Goal: Information Seeking & Learning: Learn about a topic

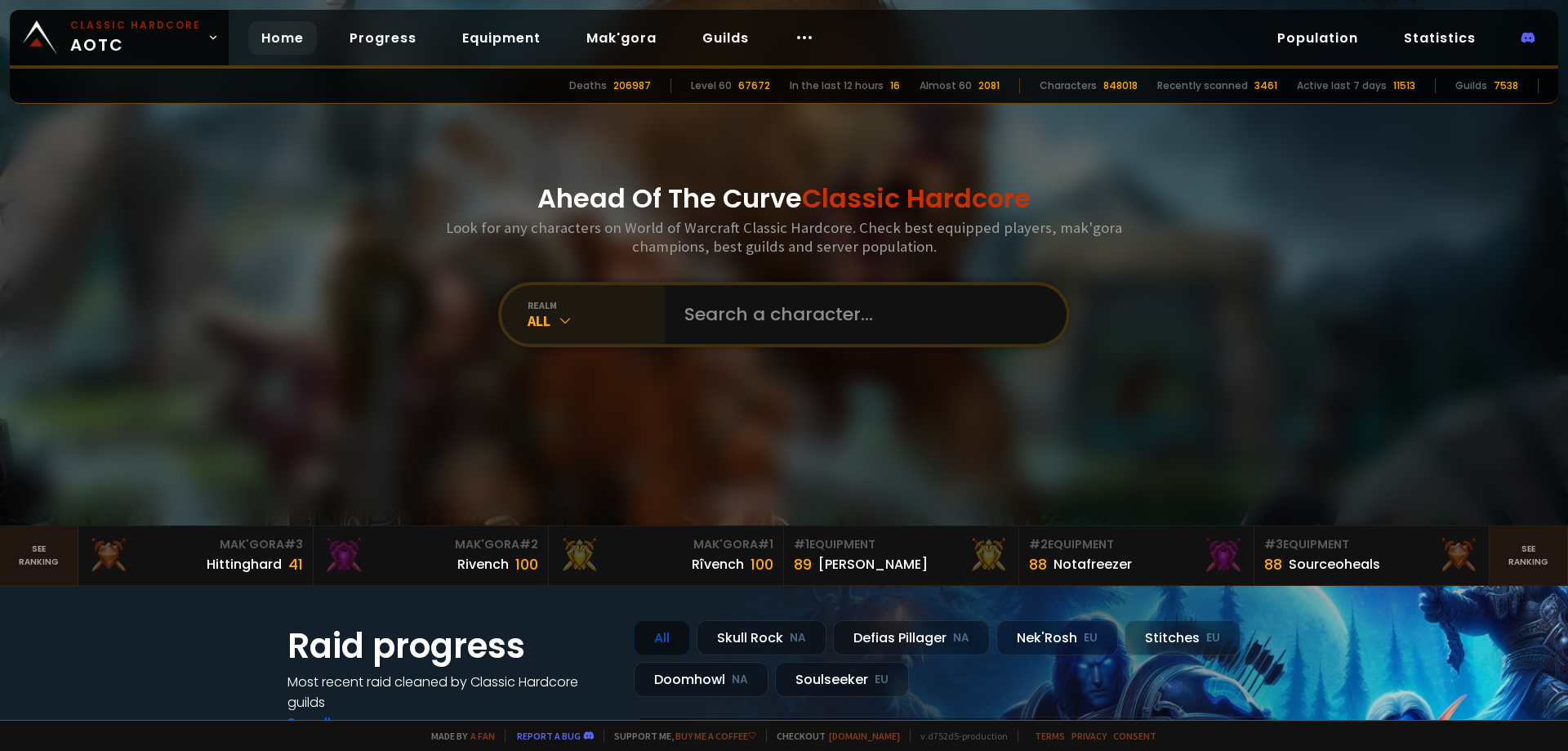
click at [544, 322] on div "All" at bounding box center [596, 321] width 138 height 19
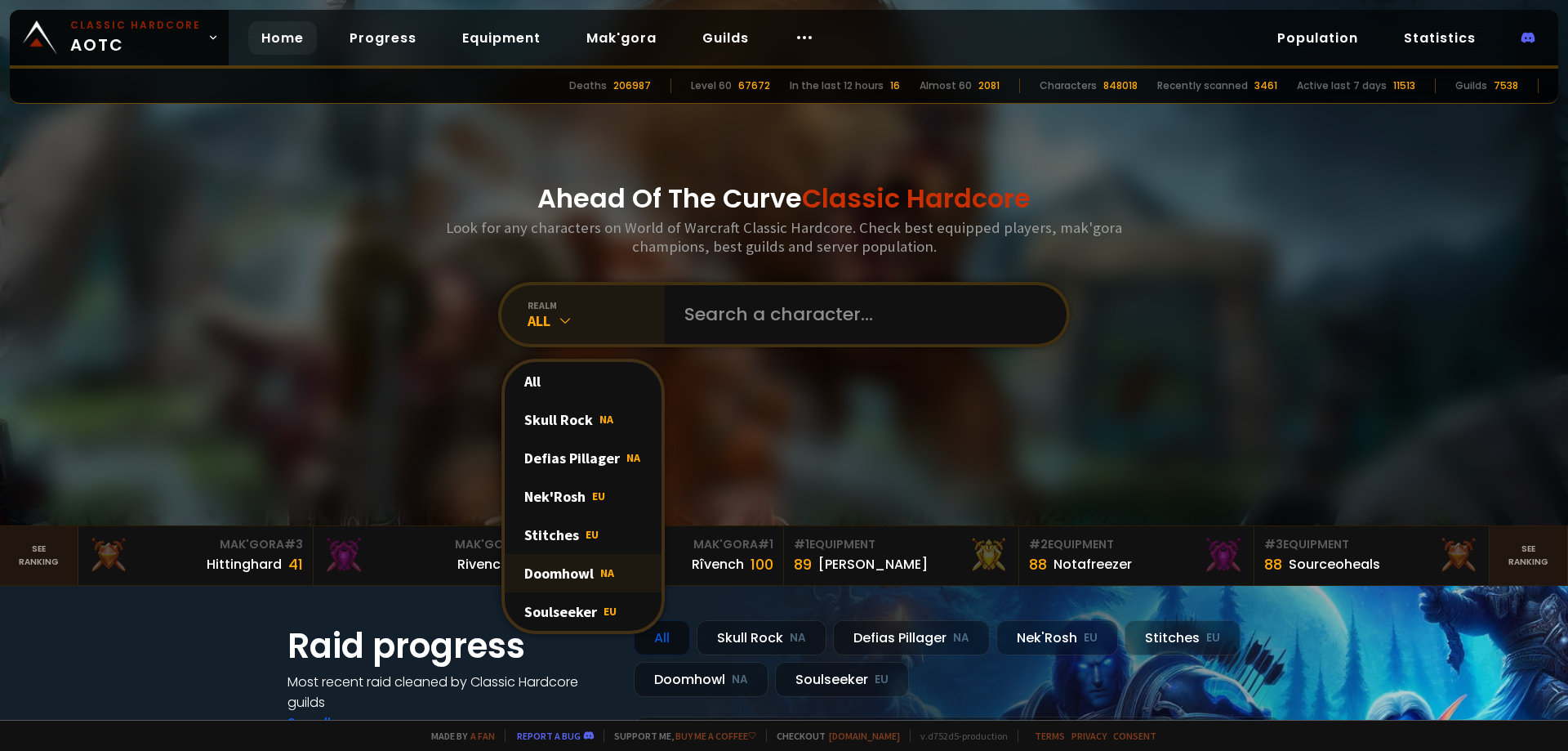
click at [568, 575] on div "Doomhowl NA" at bounding box center [582, 573] width 157 height 39
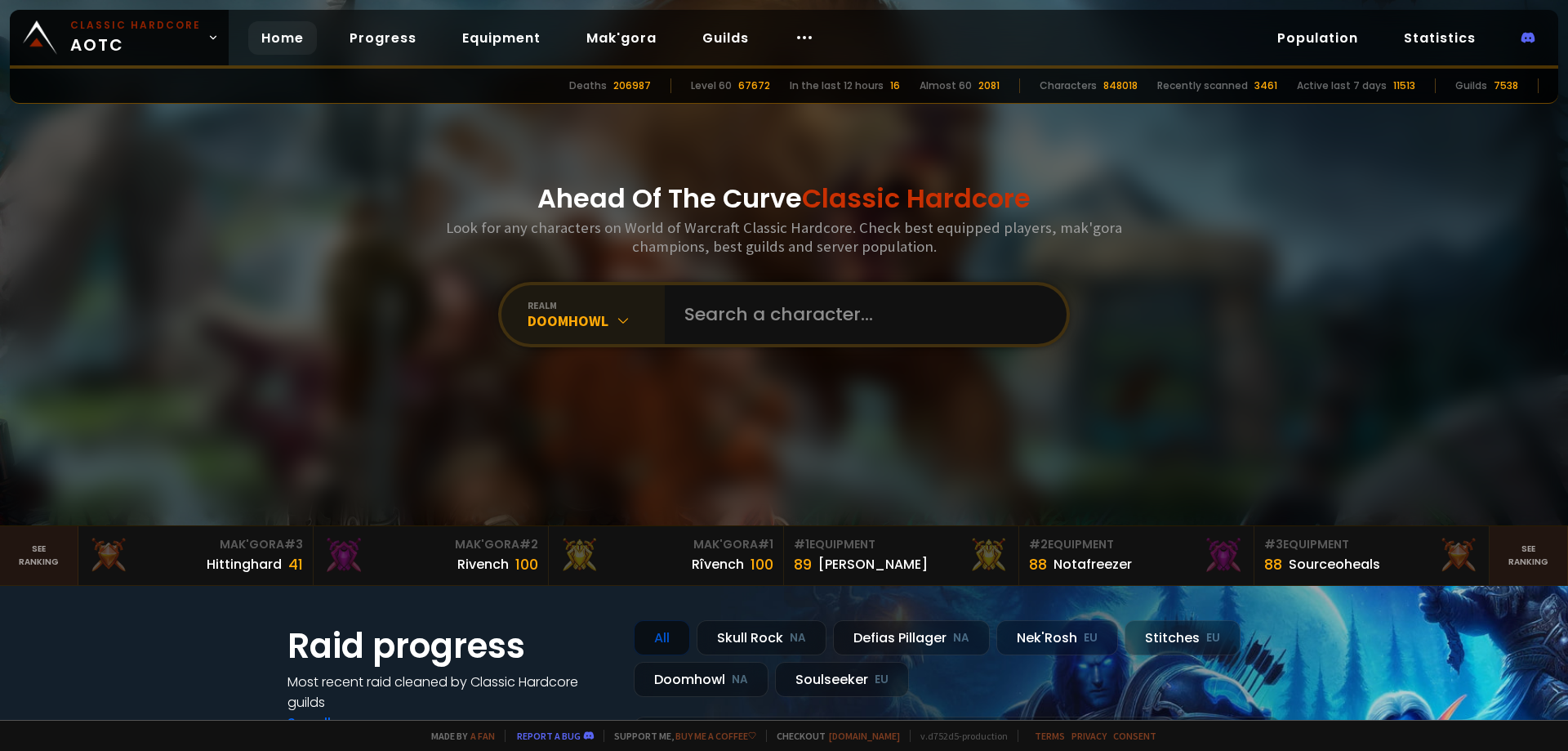
click at [615, 321] on icon at bounding box center [623, 320] width 16 height 16
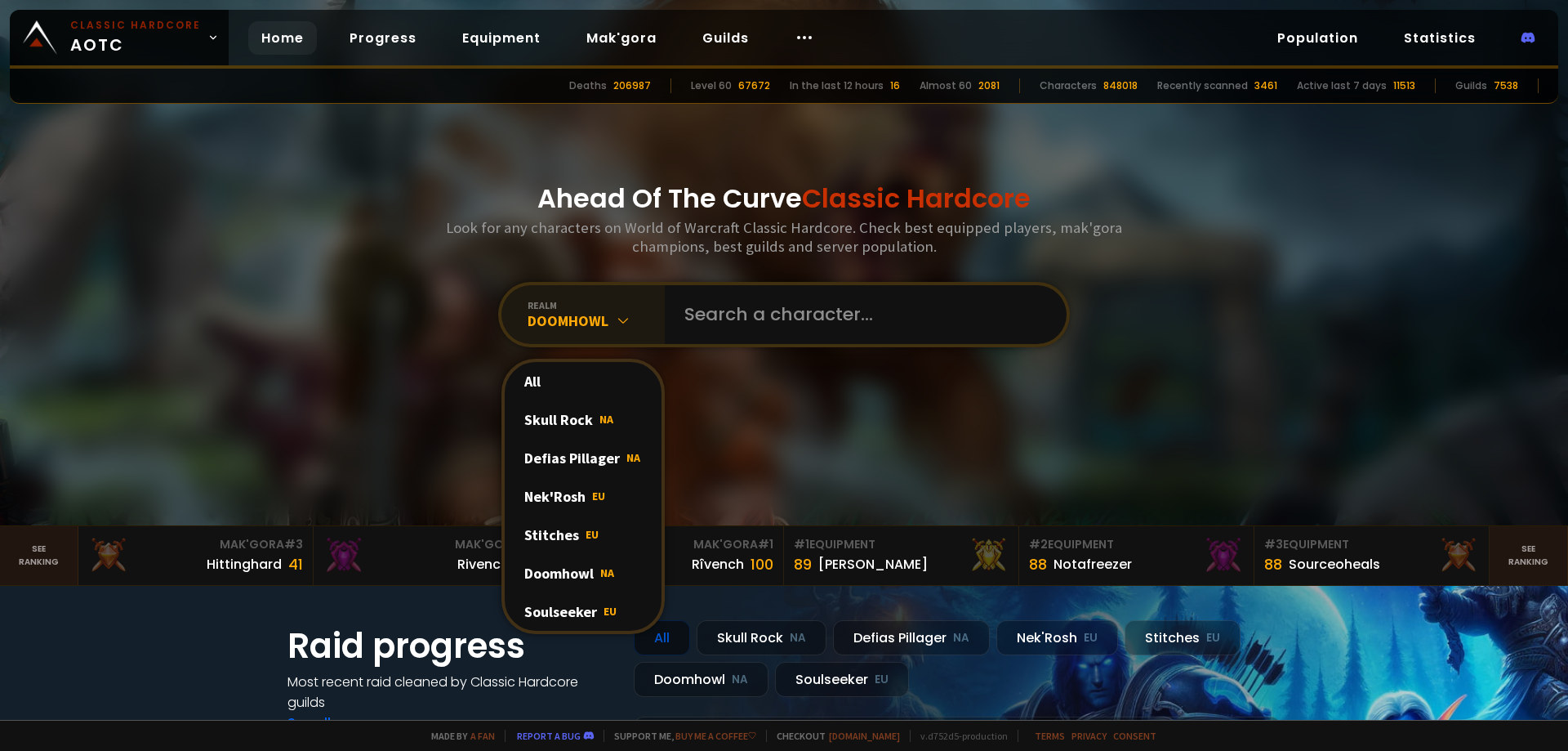
click at [615, 321] on icon at bounding box center [623, 320] width 16 height 16
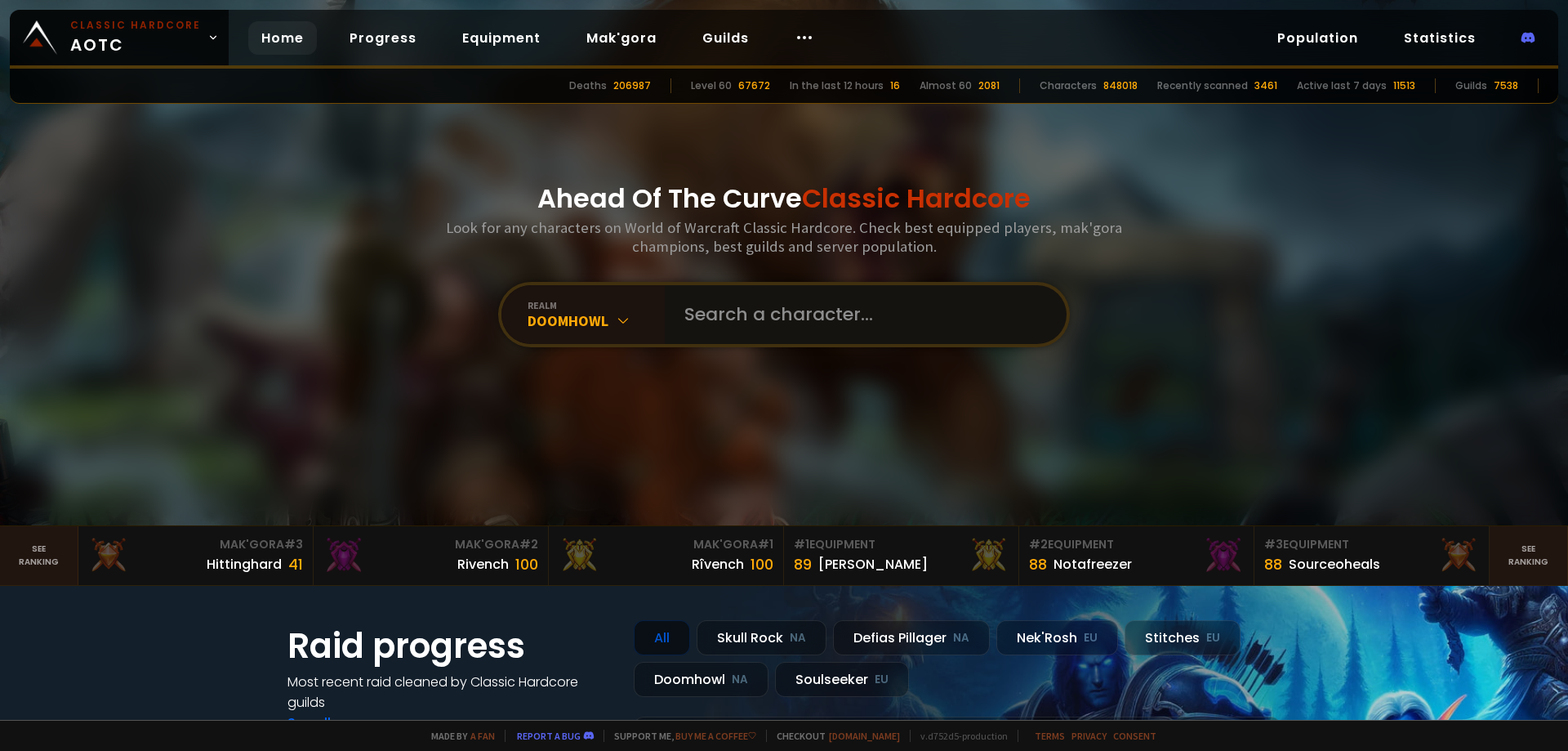
click at [810, 325] on input "text" at bounding box center [861, 314] width 373 height 59
type input "steyox"
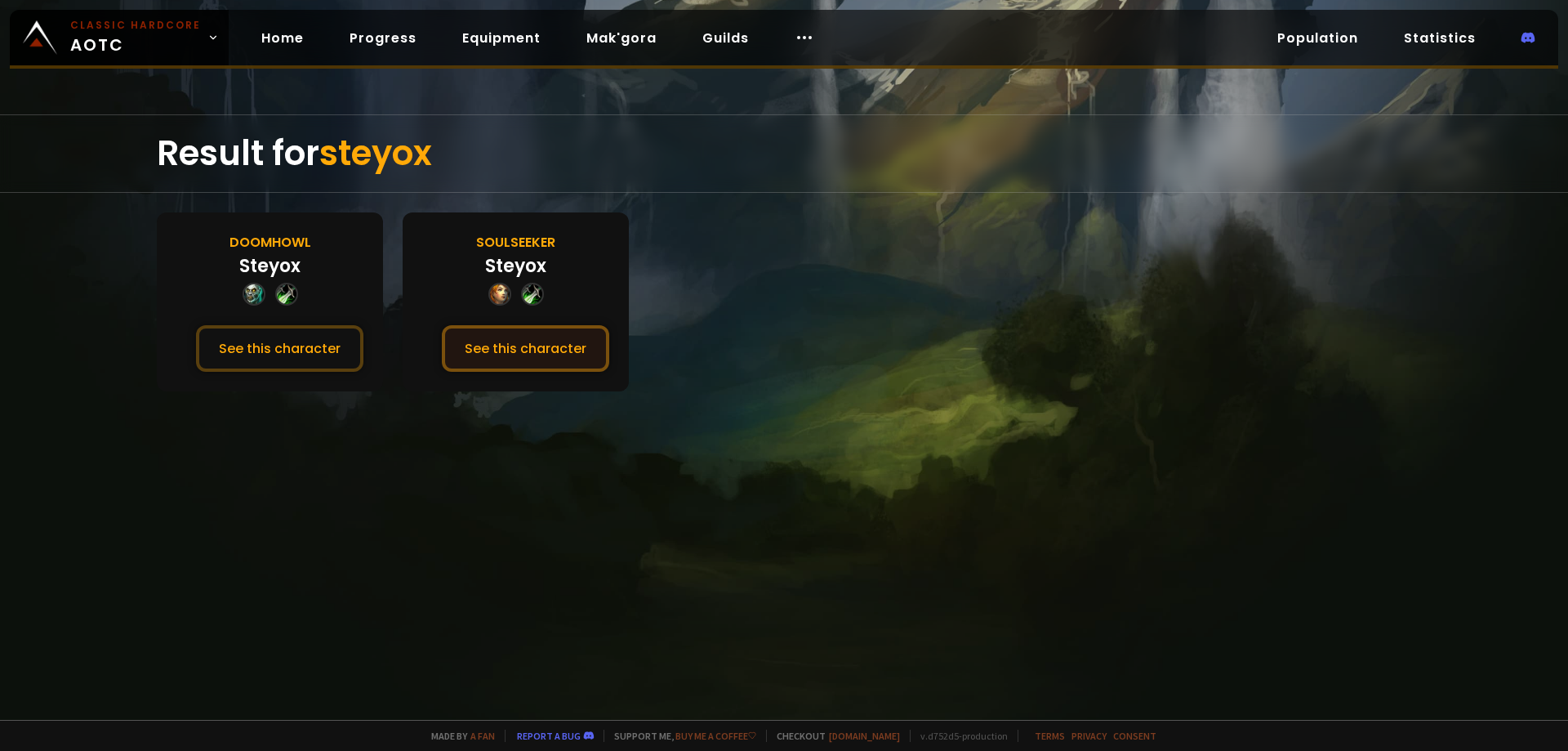
click at [471, 351] on button "See this character" at bounding box center [526, 349] width 167 height 46
click at [286, 355] on button "See this character" at bounding box center [280, 349] width 167 height 46
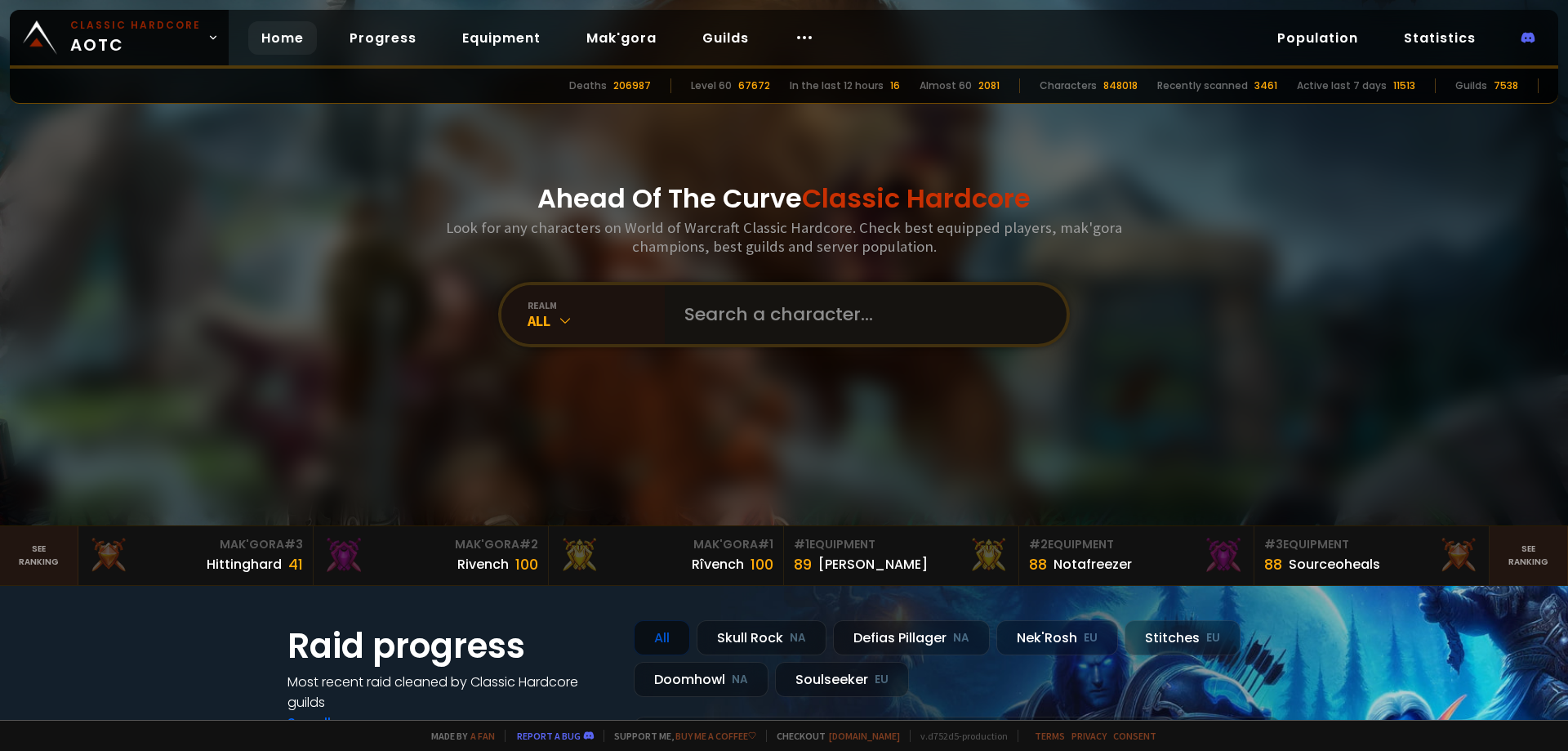
click at [724, 315] on input "text" at bounding box center [861, 314] width 373 height 59
type input "steyoxx"
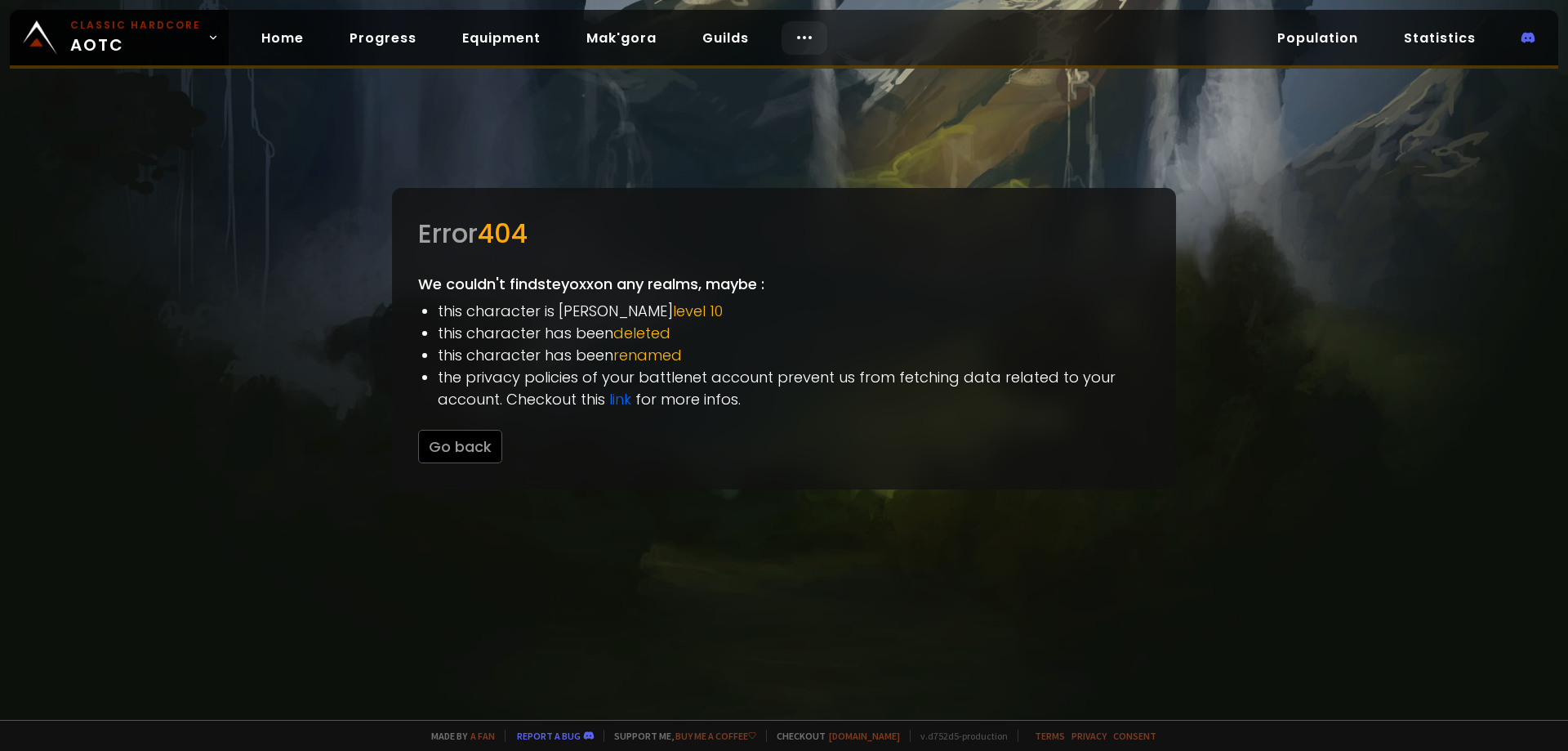
click at [795, 43] on body "Classic Hardcore AOTC Home Progress Equipment Mak'gora Guilds Population Statis…" at bounding box center [784, 376] width 1568 height 751
click at [796, 80] on link "Race to 60" at bounding box center [797, 85] width 141 height 36
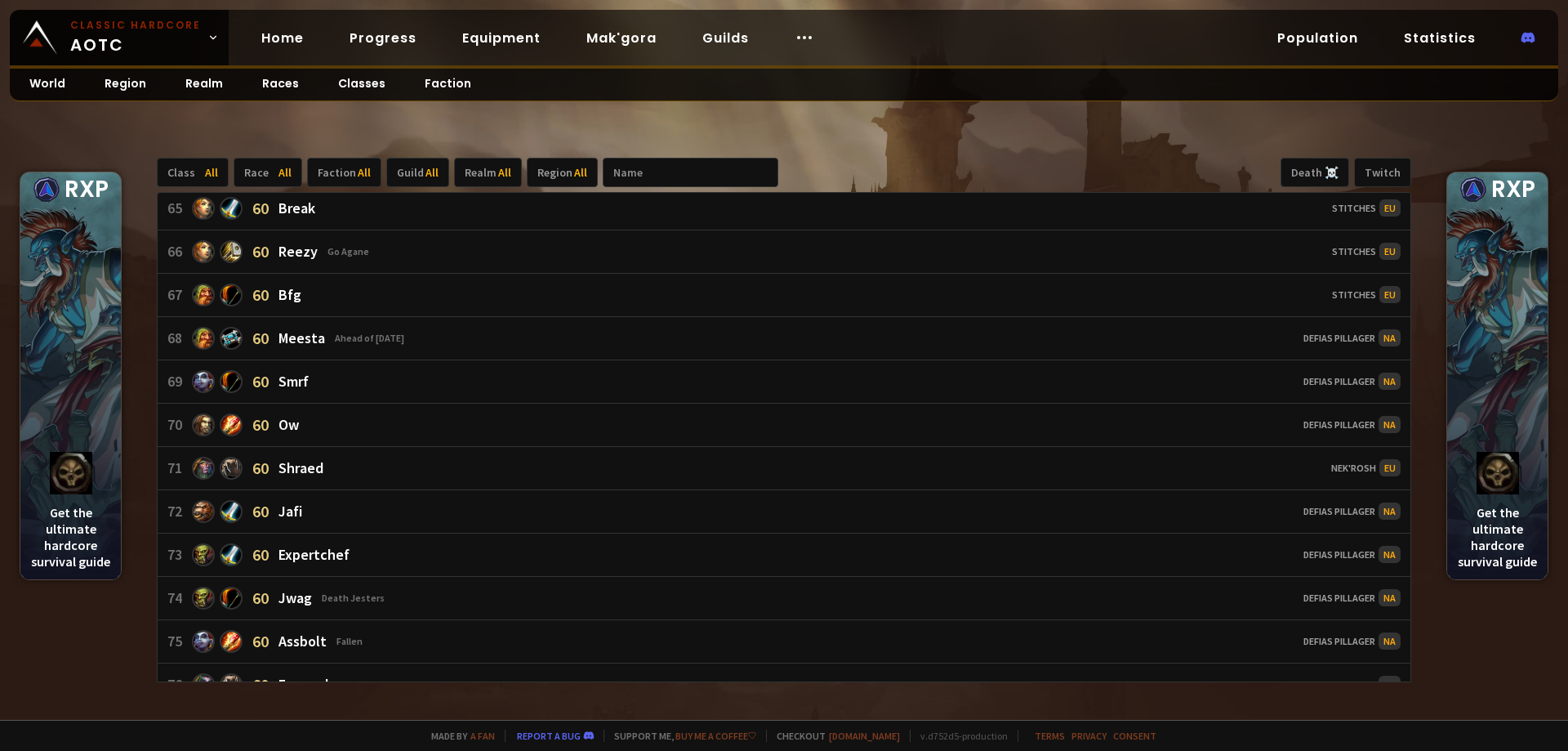
scroll to position [2940, 0]
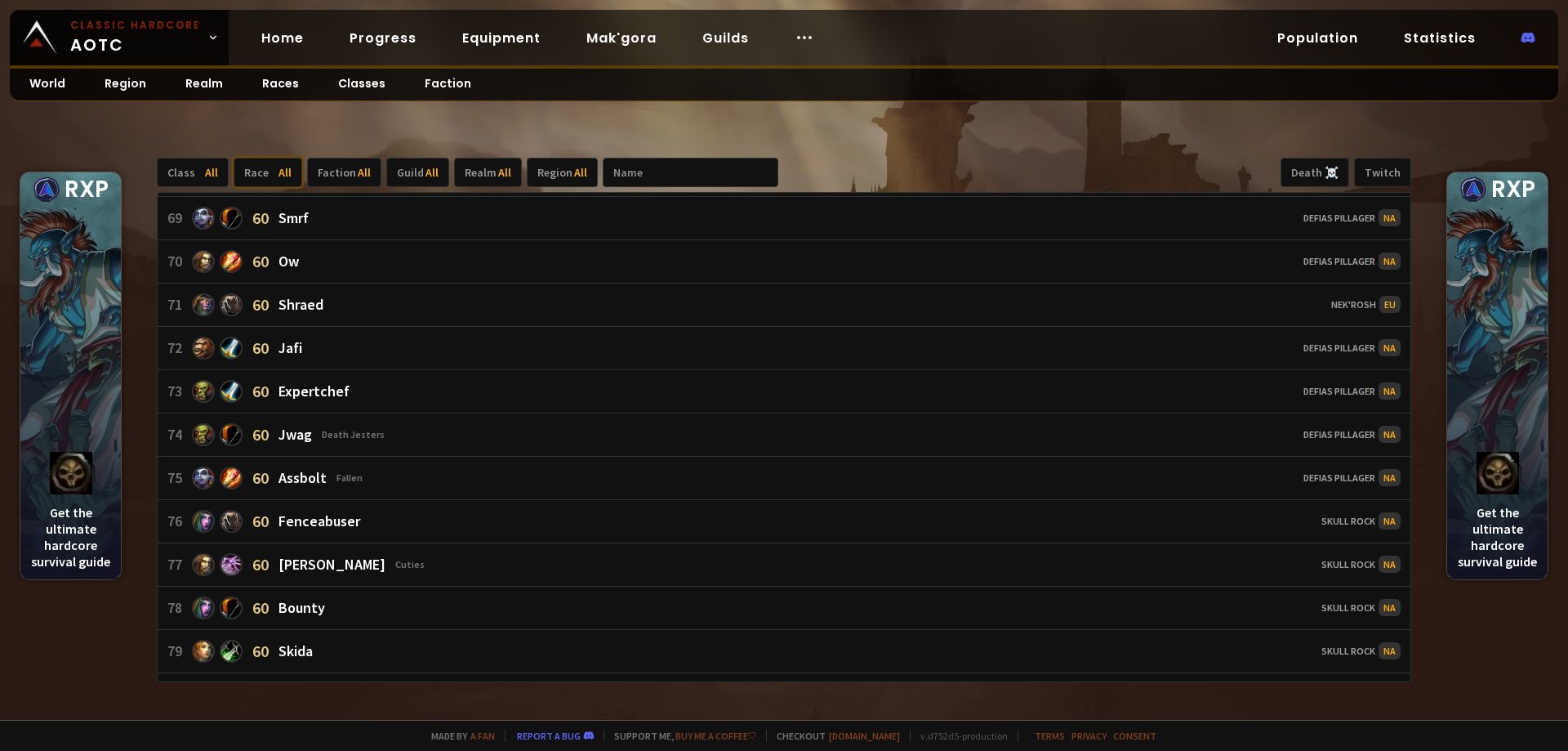
click at [278, 175] on span "All" at bounding box center [285, 171] width 13 height 14
click at [462, 170] on div "Realm All" at bounding box center [488, 172] width 67 height 30
click at [499, 324] on div "Doomhowl" at bounding box center [512, 315] width 121 height 26
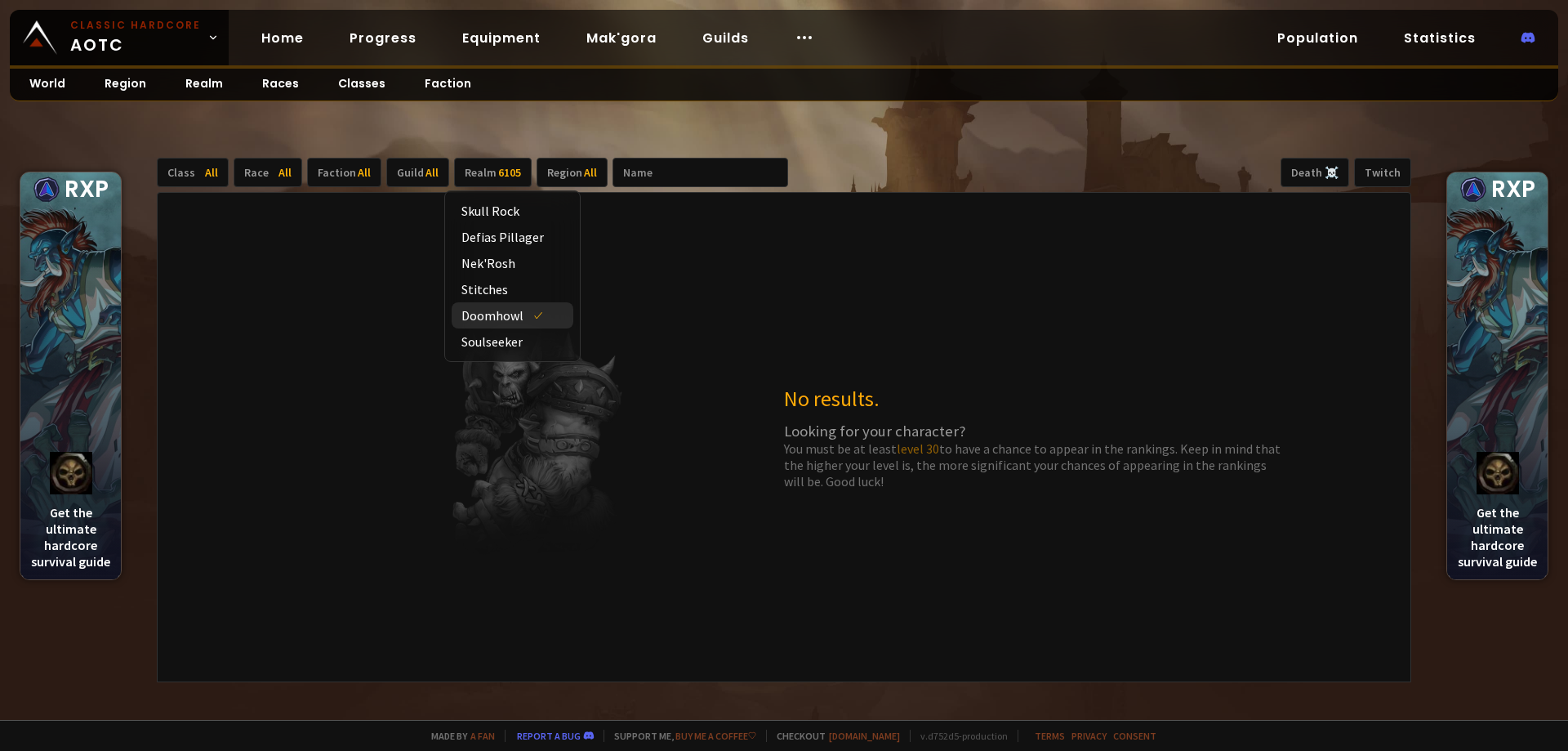
scroll to position [0, 0]
click at [498, 337] on div "Soulseeker" at bounding box center [512, 341] width 121 height 26
click at [495, 288] on div "Stitches" at bounding box center [512, 289] width 121 height 26
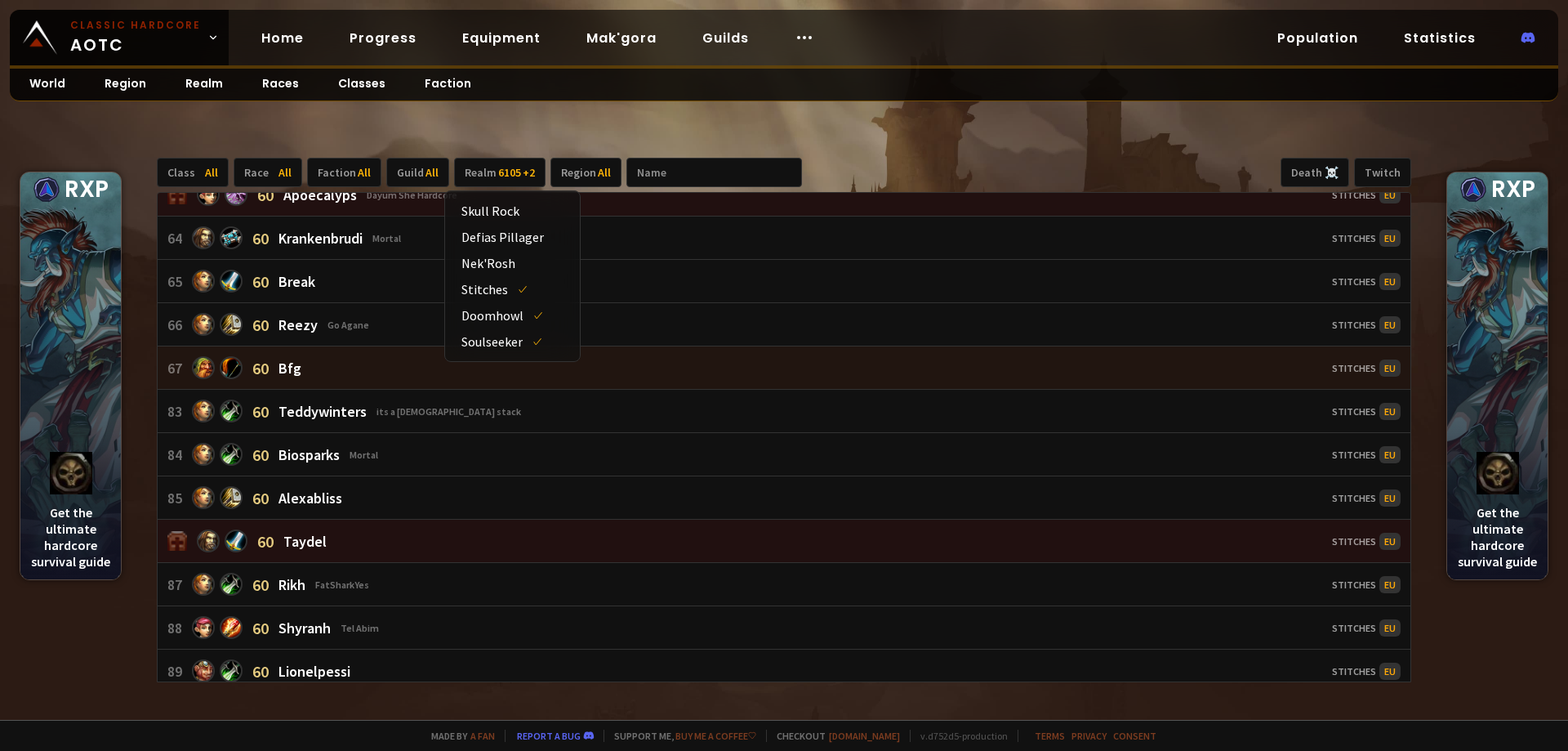
scroll to position [490, 0]
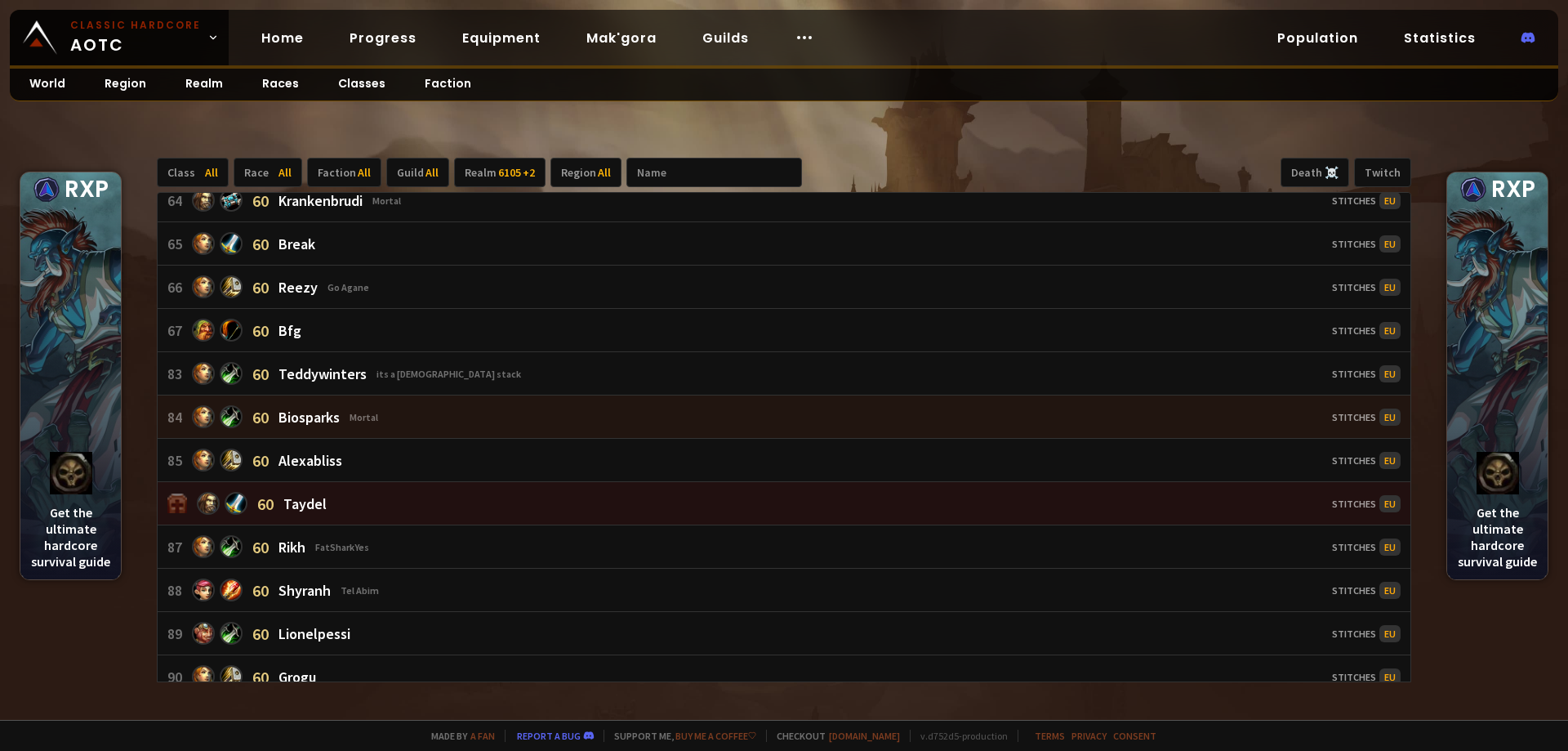
click at [707, 439] on link "84 60 Biosparks Mortal Stitches EU" at bounding box center [784, 417] width 1252 height 43
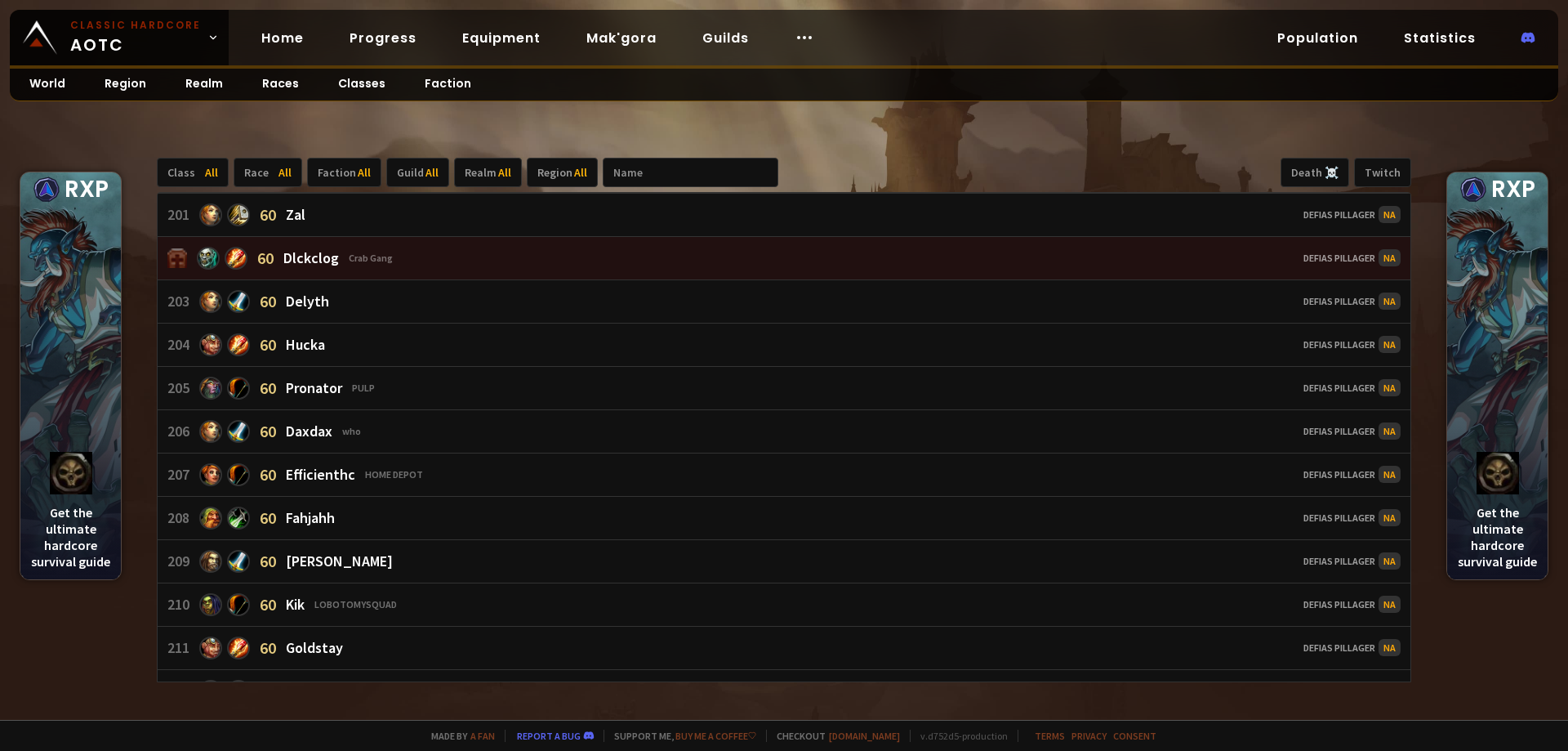
scroll to position [8984, 0]
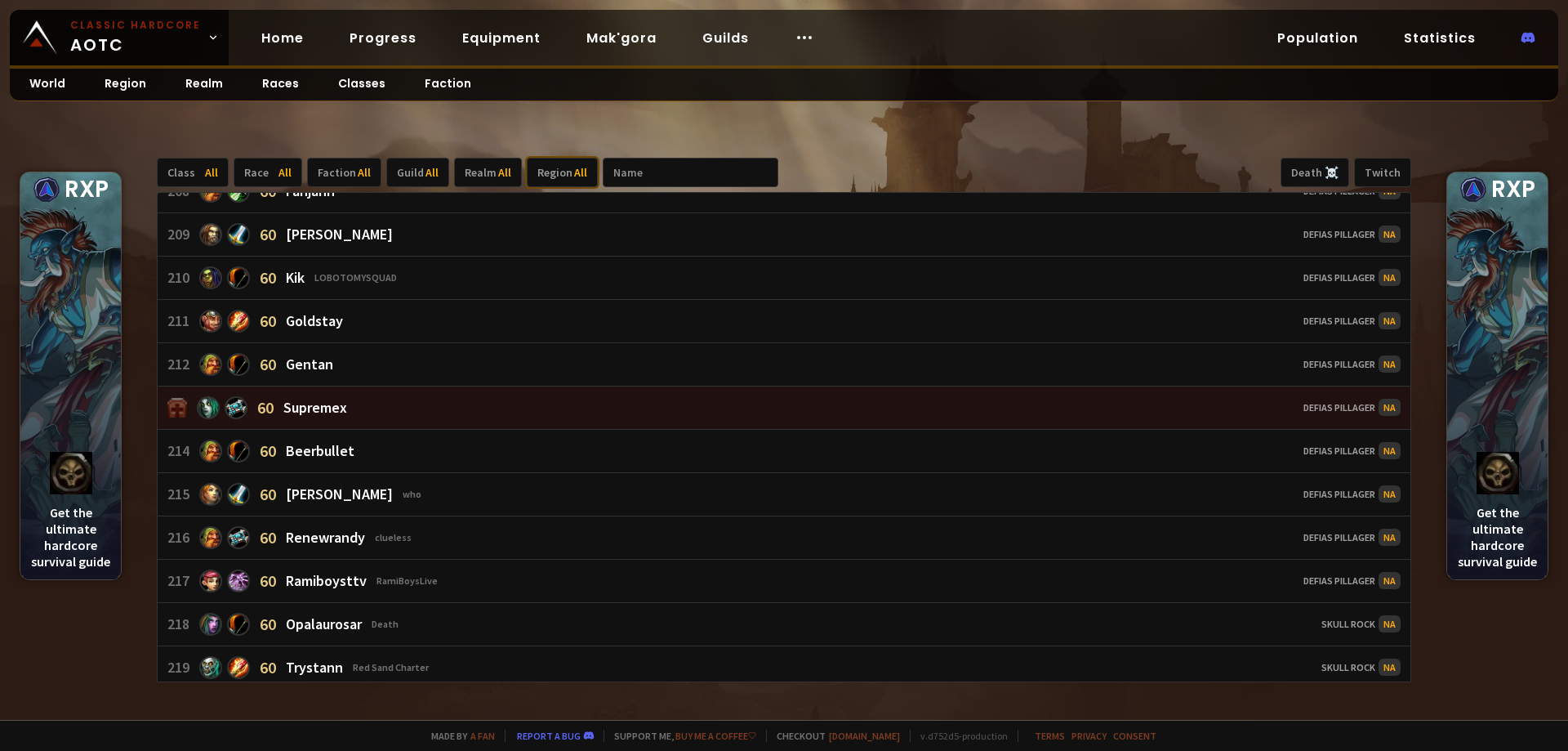
click at [574, 177] on span "All" at bounding box center [580, 171] width 13 height 14
click at [541, 234] on div "NA" at bounding box center [552, 236] width 56 height 26
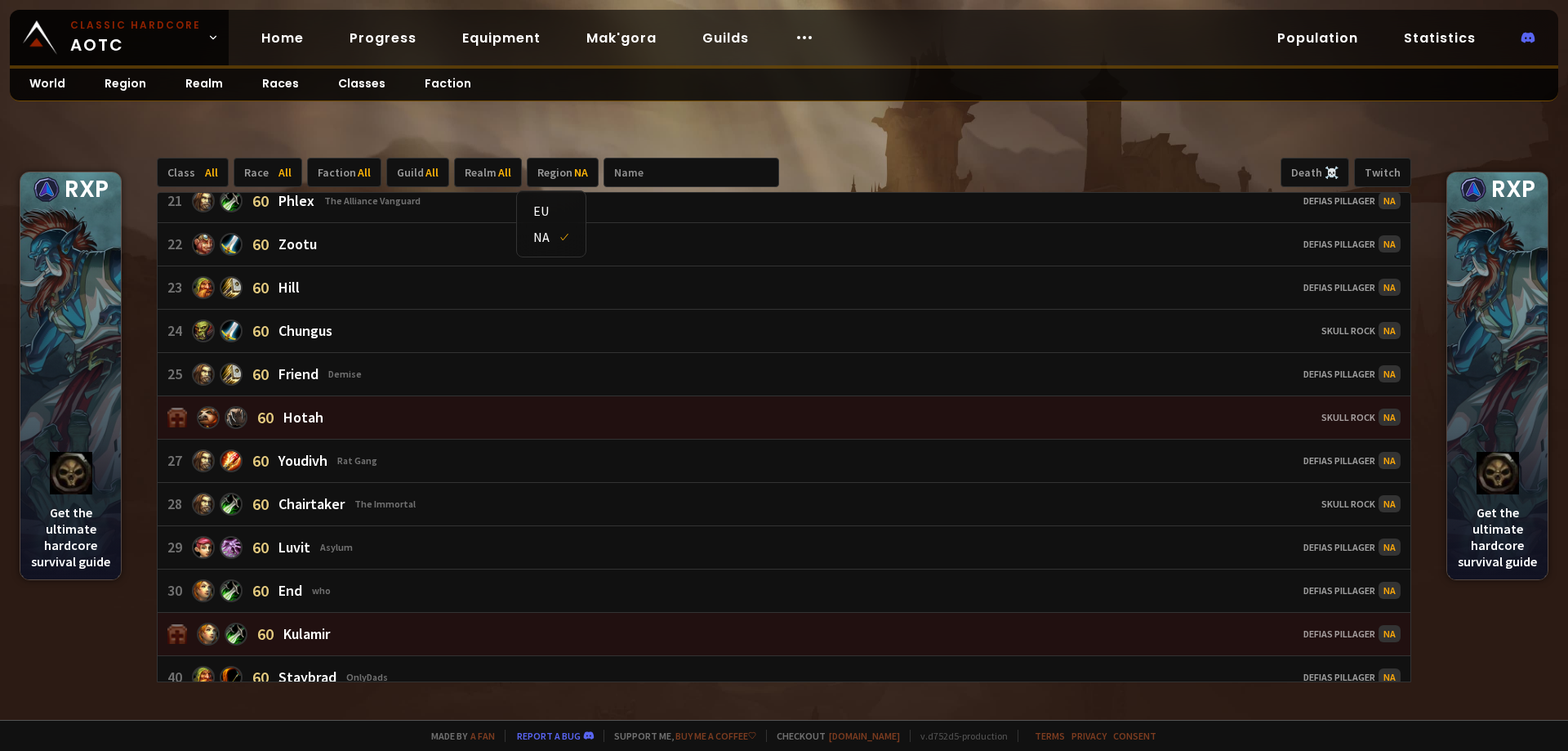
scroll to position [638, 0]
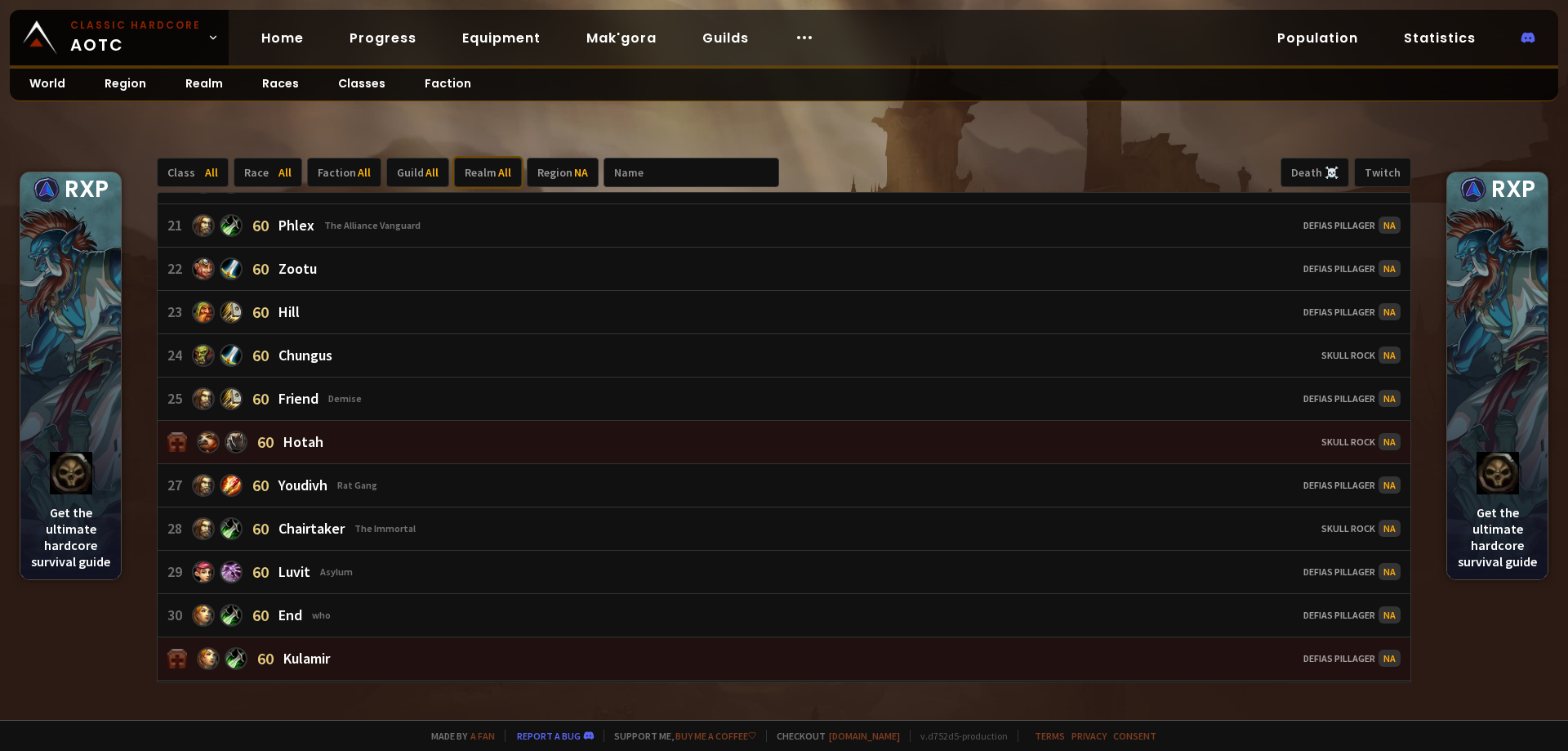
click at [484, 178] on div "Realm All" at bounding box center [488, 172] width 67 height 30
click at [502, 316] on div "Doomhowl" at bounding box center [512, 315] width 121 height 26
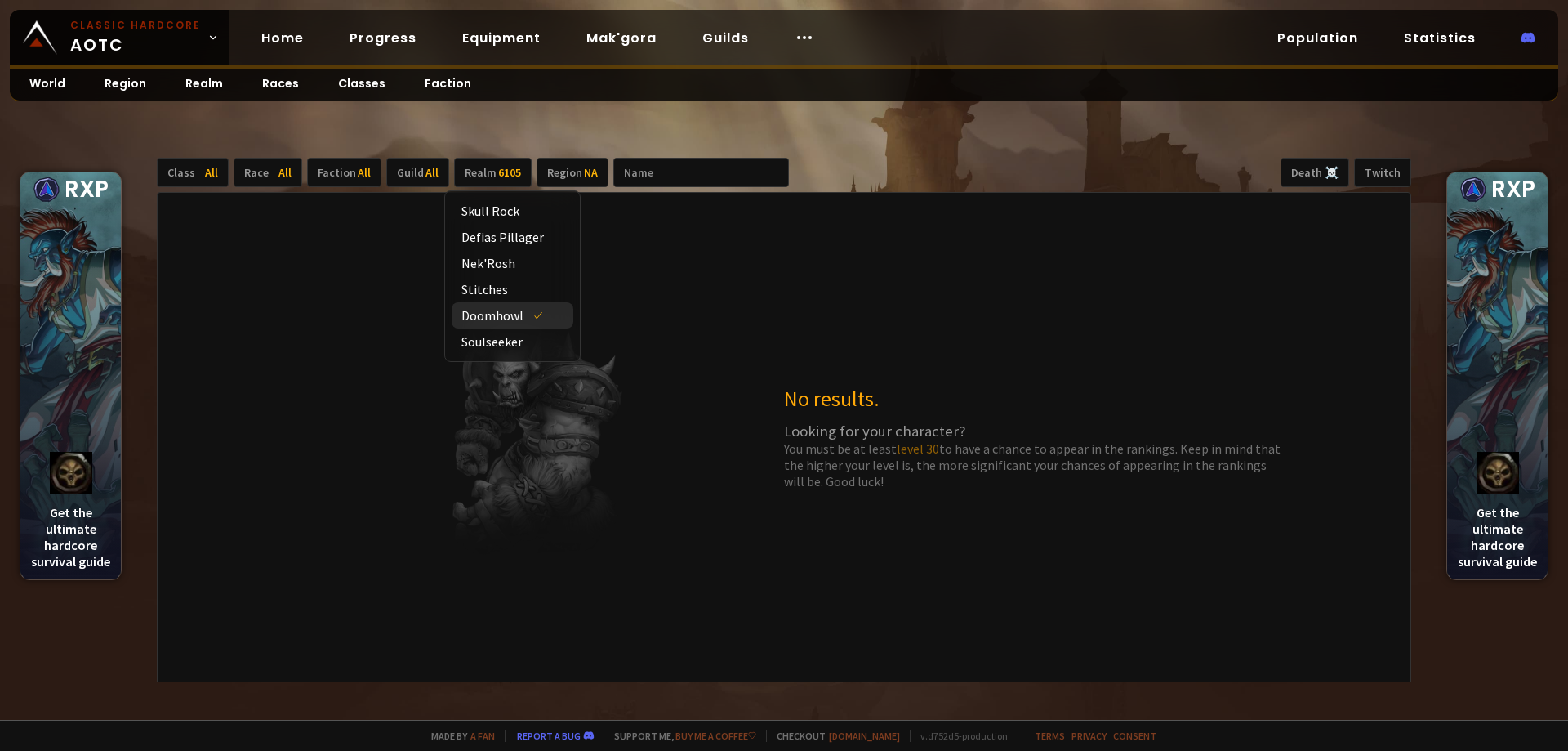
scroll to position [0, 0]
click at [503, 349] on div "Soulseeker" at bounding box center [512, 341] width 121 height 26
click at [493, 324] on div "Doomhowl" at bounding box center [512, 315] width 121 height 26
click at [517, 341] on div "Soulseeker" at bounding box center [512, 341] width 121 height 26
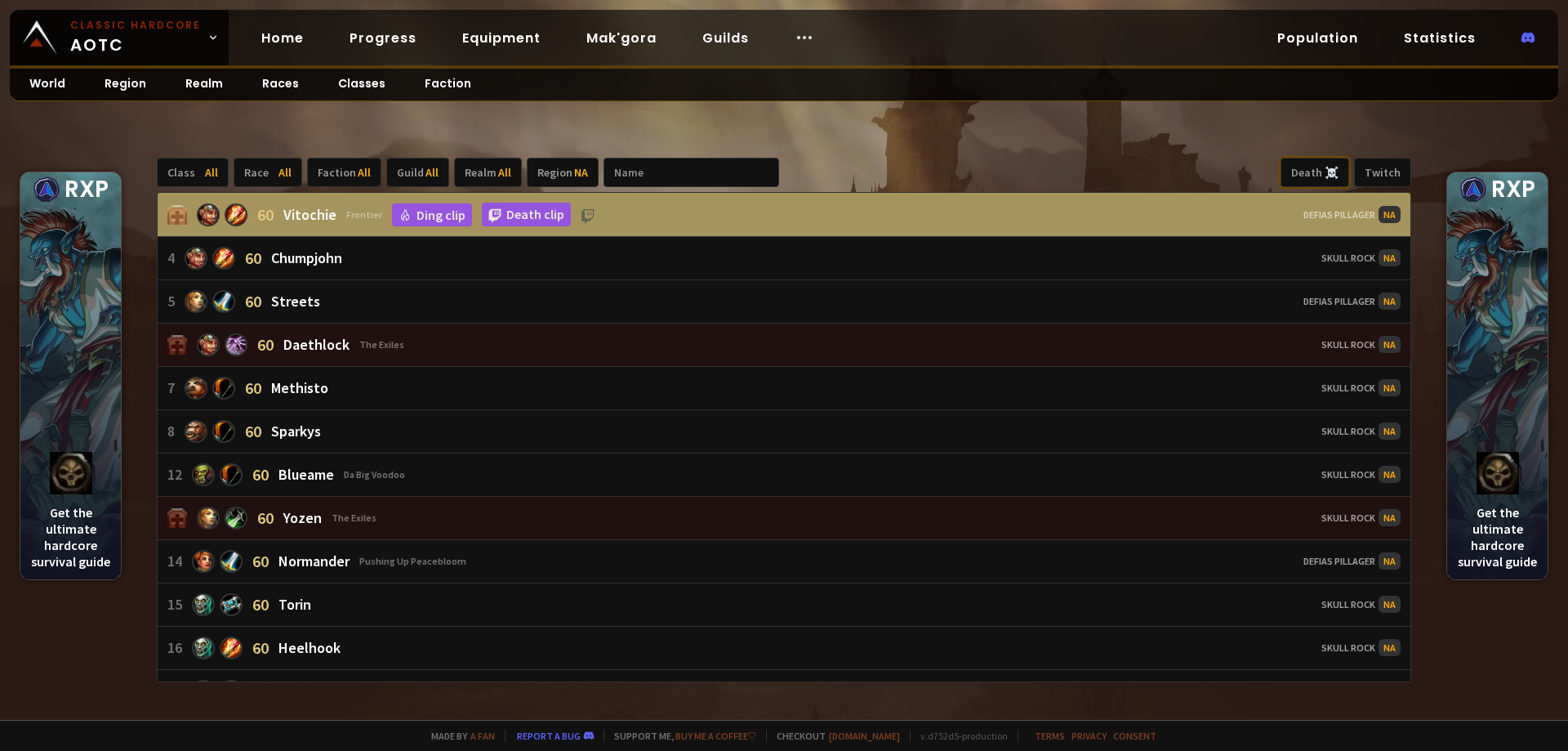
click at [1310, 169] on div "Death ☠️" at bounding box center [1314, 172] width 68 height 30
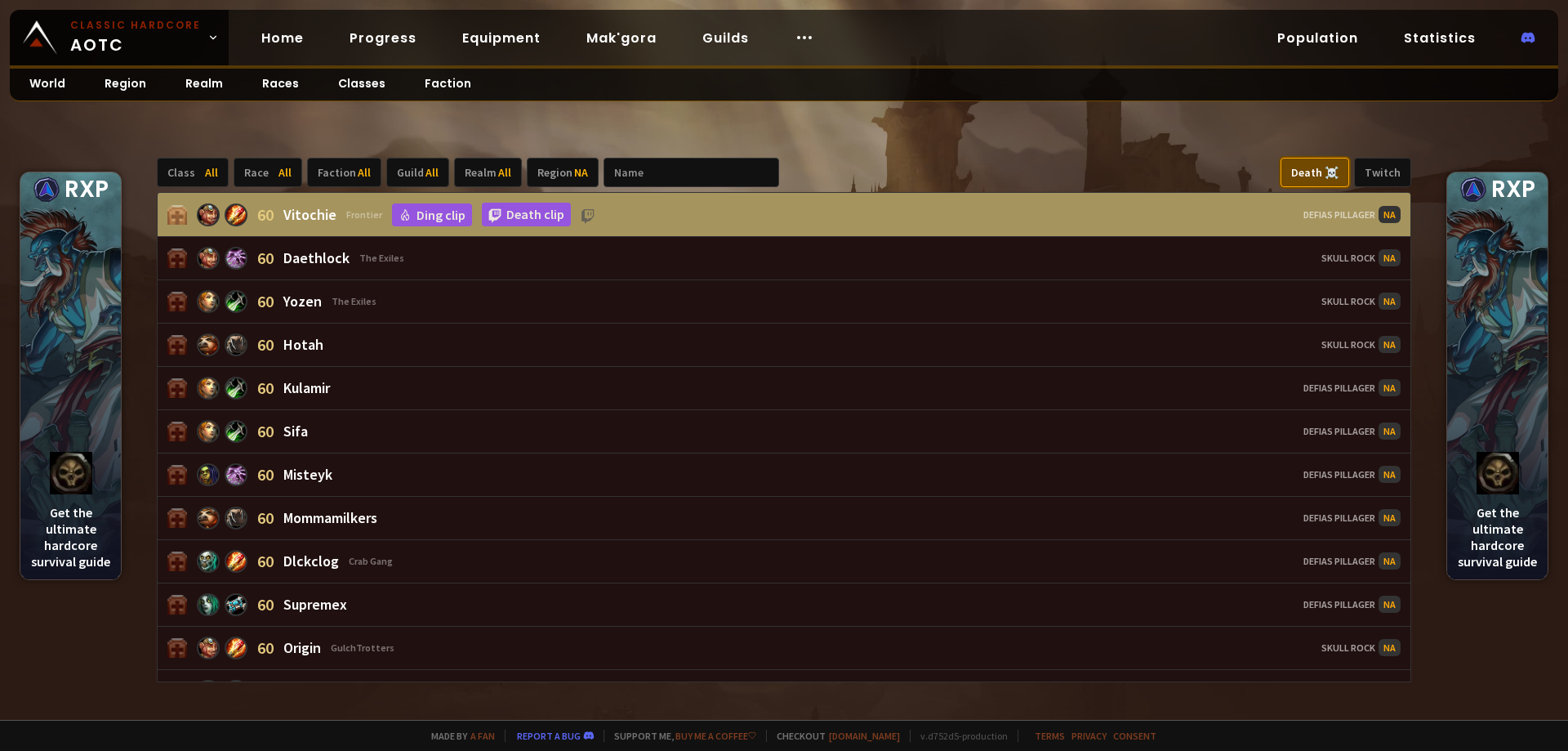
click at [1310, 169] on div "Death ☠️" at bounding box center [1314, 172] width 68 height 30
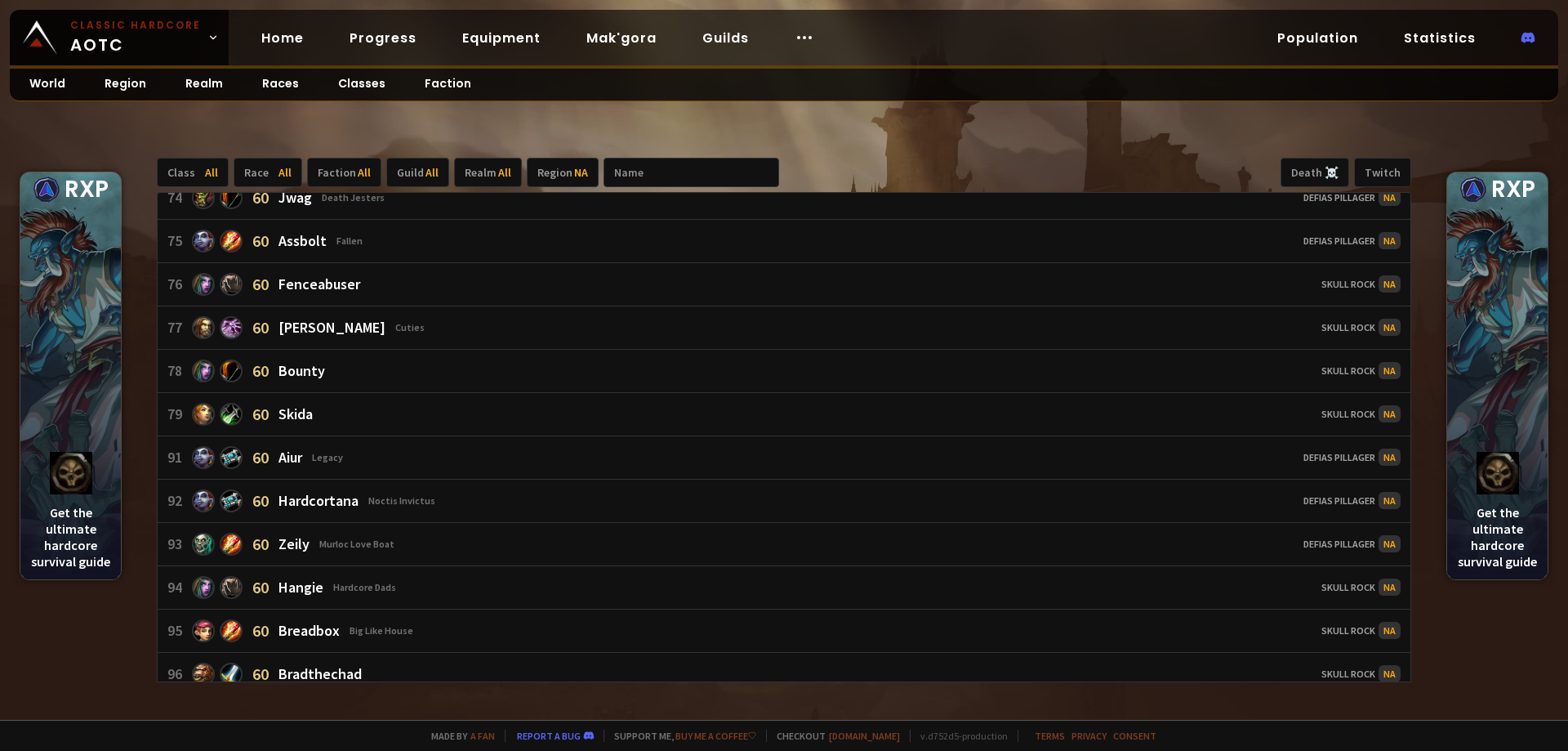
scroll to position [2123, 0]
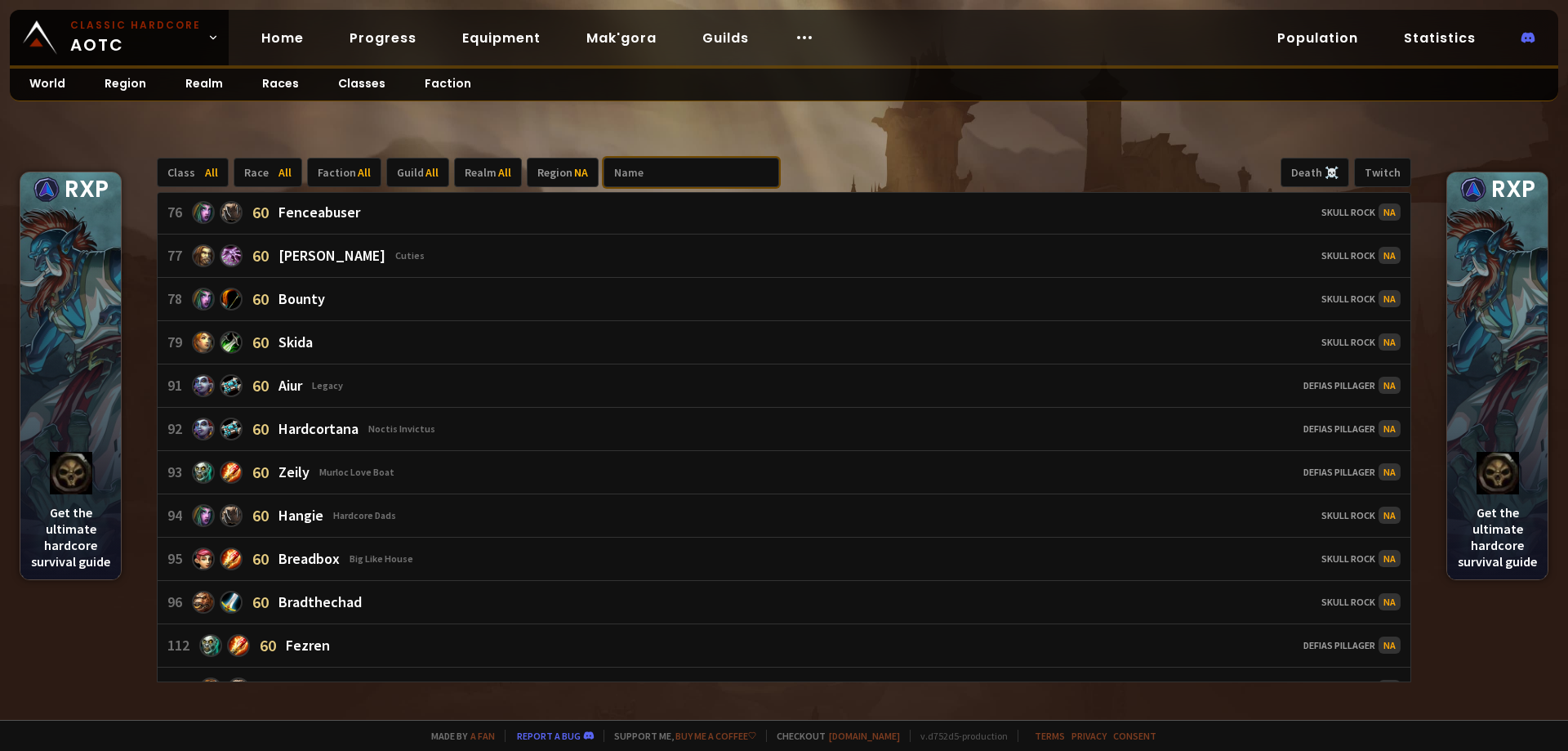
click at [731, 170] on input "text" at bounding box center [691, 172] width 175 height 30
type input "stey"
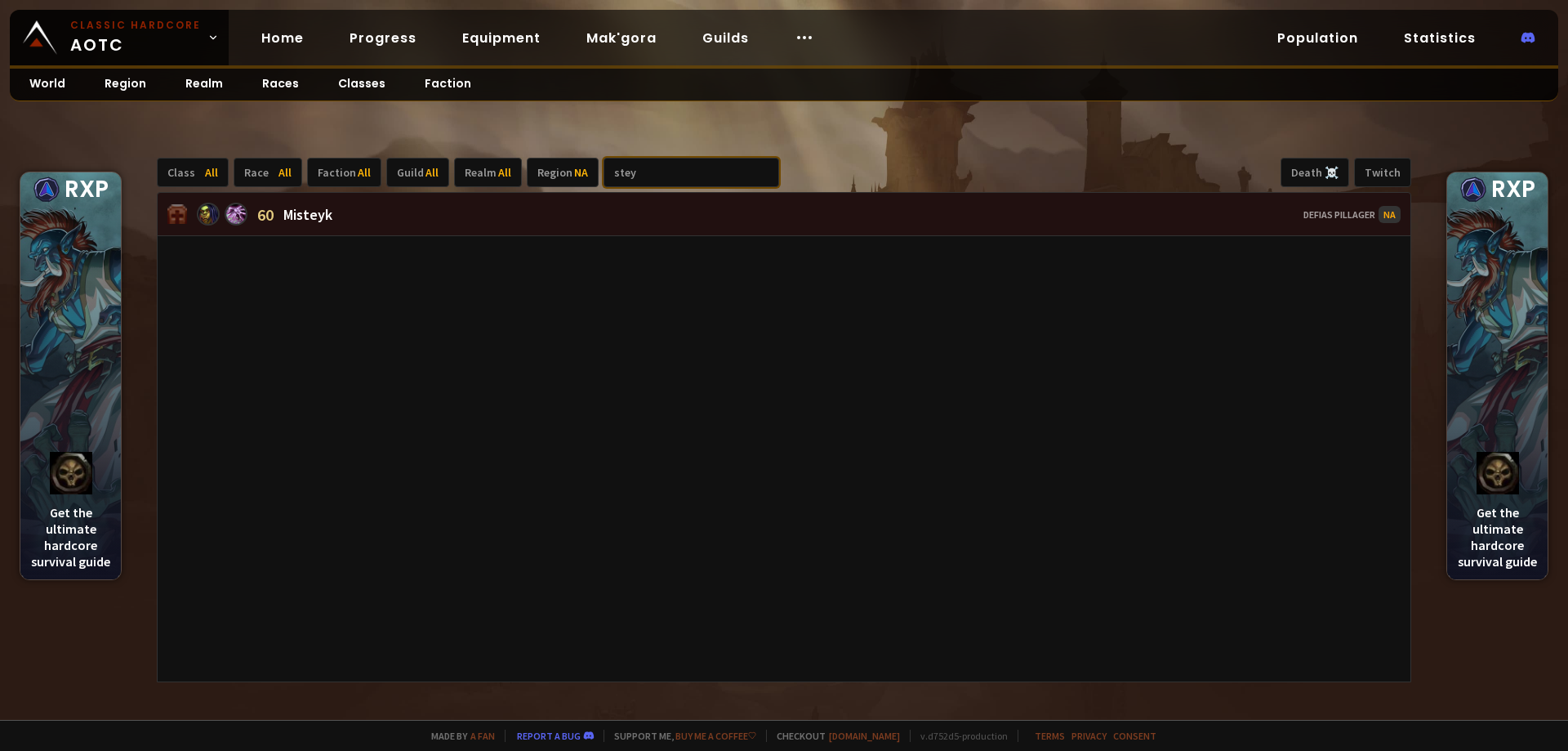
scroll to position [0, 0]
drag, startPoint x: 731, startPoint y: 170, endPoint x: 283, endPoint y: 121, distance: 450.7
click at [292, 123] on div "Class All Race All Faction All Guild All Realm All Region NA stey Death ☠️ Twit…" at bounding box center [784, 421] width 1568 height 599
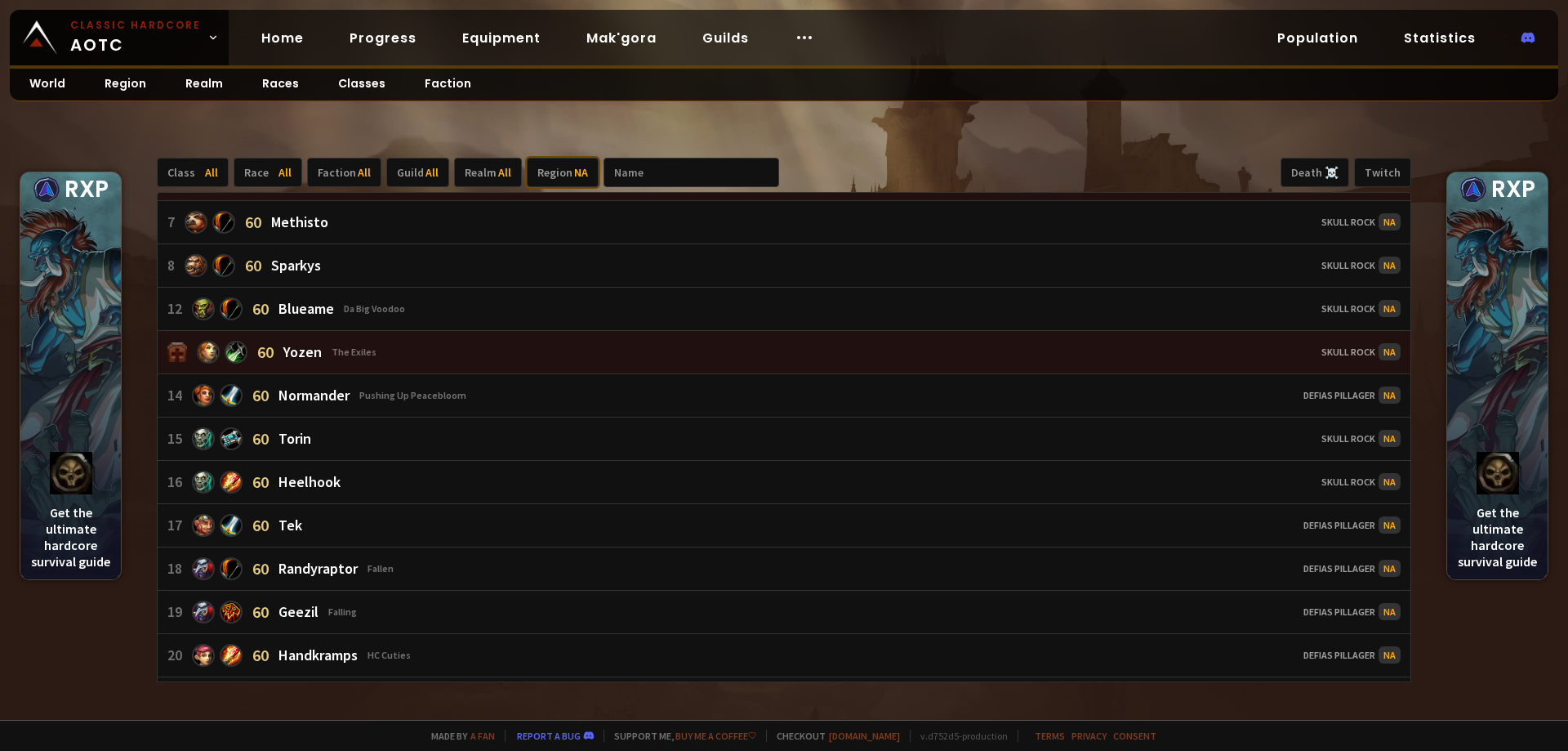
scroll to position [164, 0]
click at [552, 173] on div "Region NA" at bounding box center [562, 172] width 72 height 30
click at [485, 169] on div "Realm All" at bounding box center [488, 172] width 67 height 30
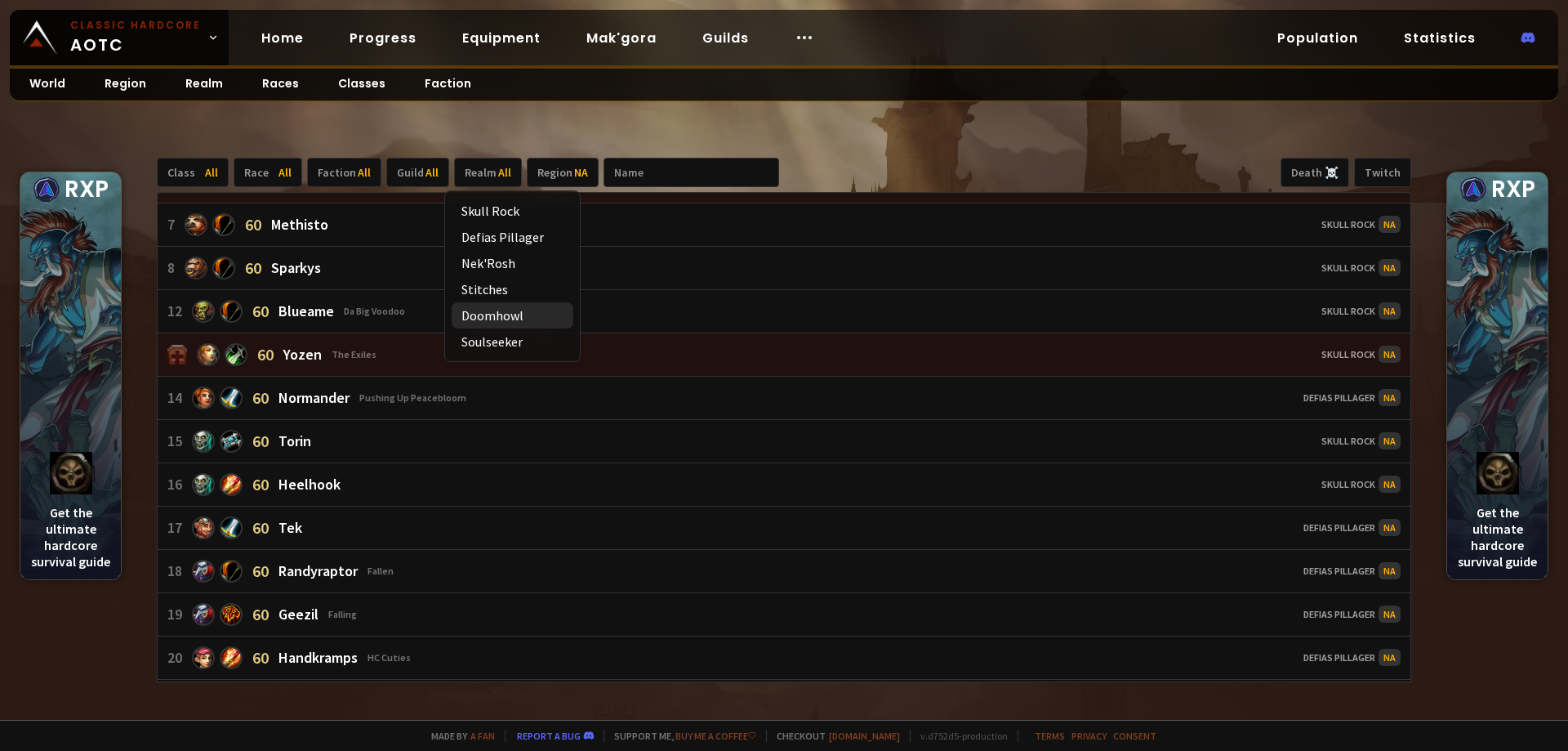
click at [508, 310] on div "Doomhowl" at bounding box center [512, 315] width 121 height 26
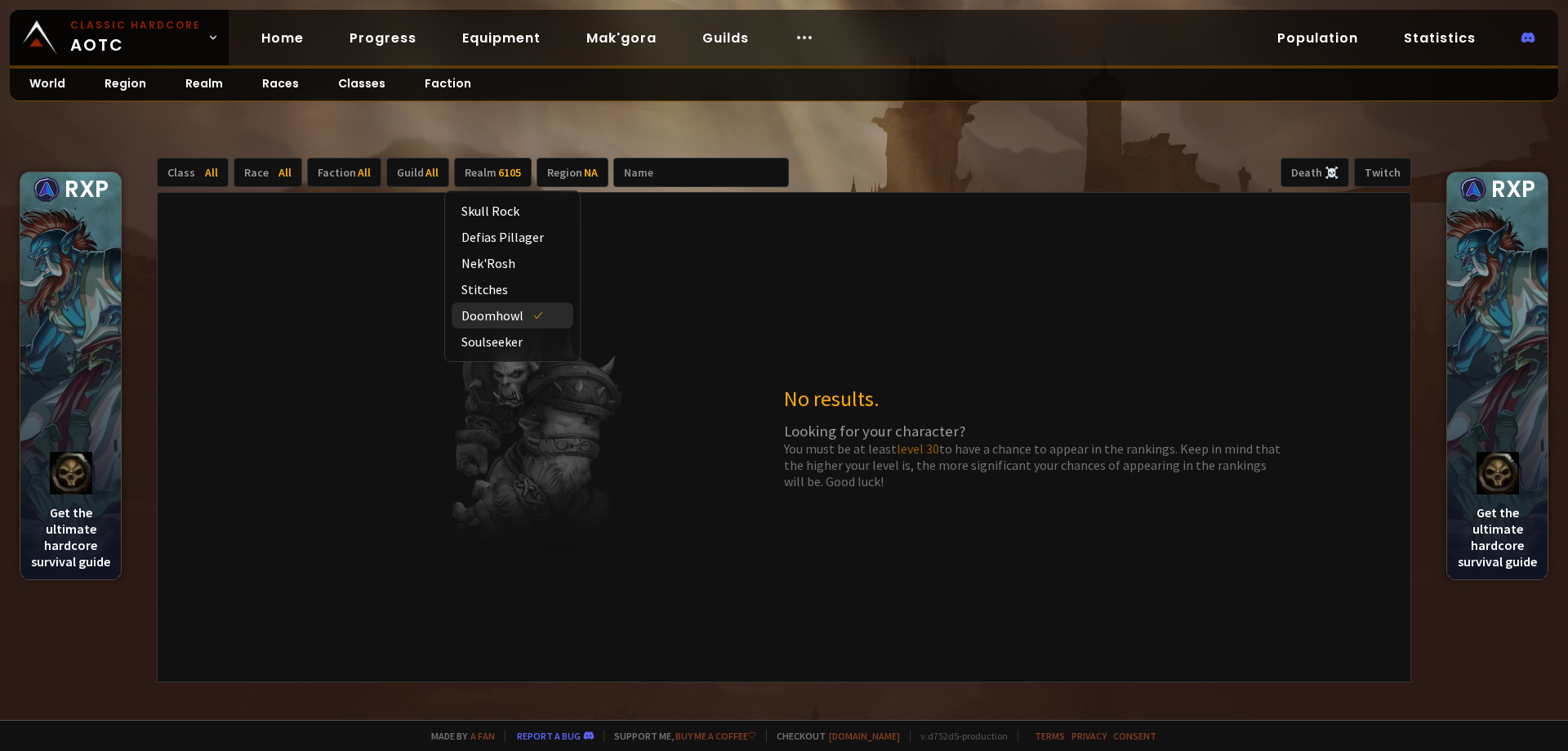
scroll to position [0, 0]
click at [508, 310] on div "Doomhowl" at bounding box center [512, 315] width 121 height 26
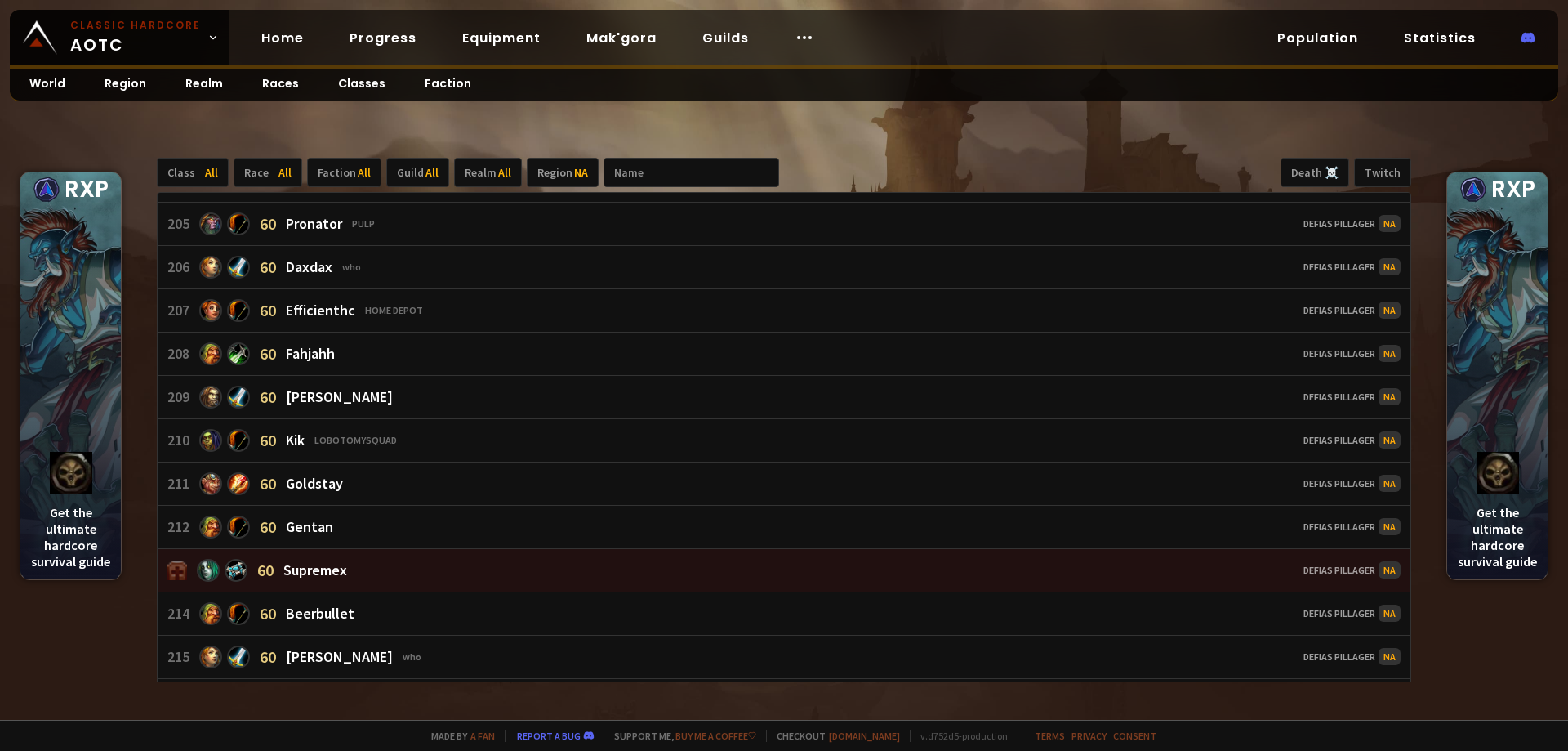
scroll to position [4411, 0]
